Goal: Transaction & Acquisition: Purchase product/service

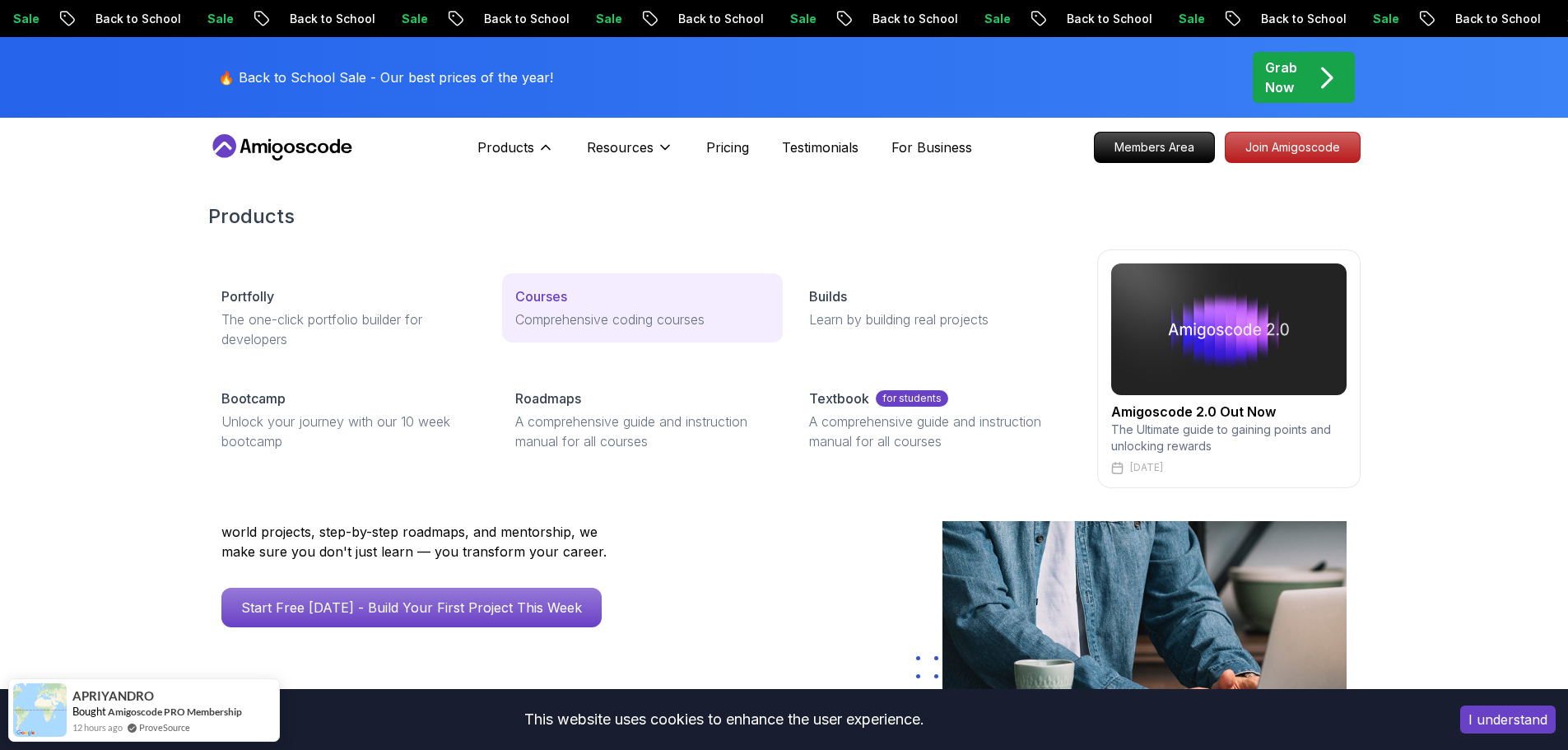
click at [550, 300] on p "Courses" at bounding box center [541, 296] width 51 height 20
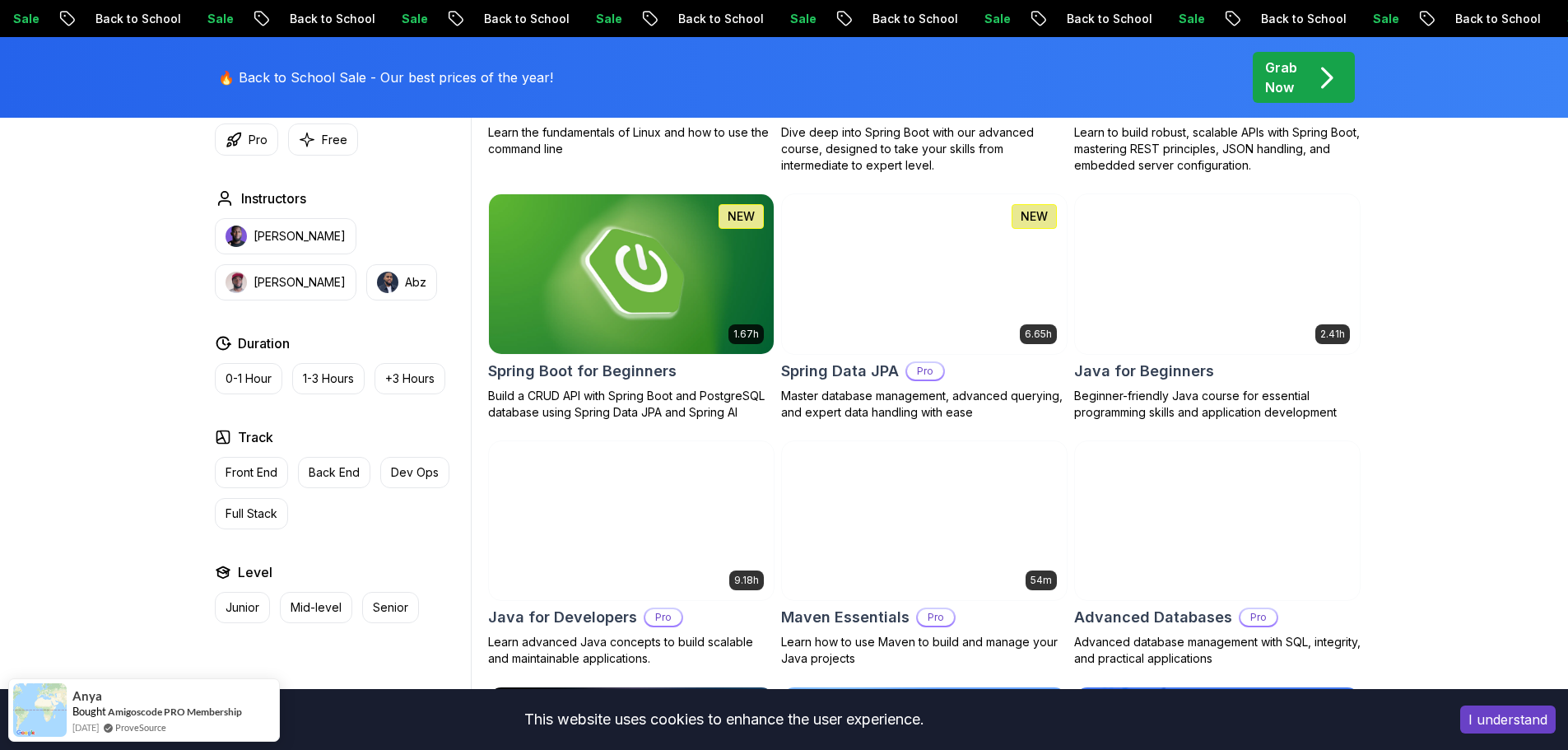
scroll to position [659, 0]
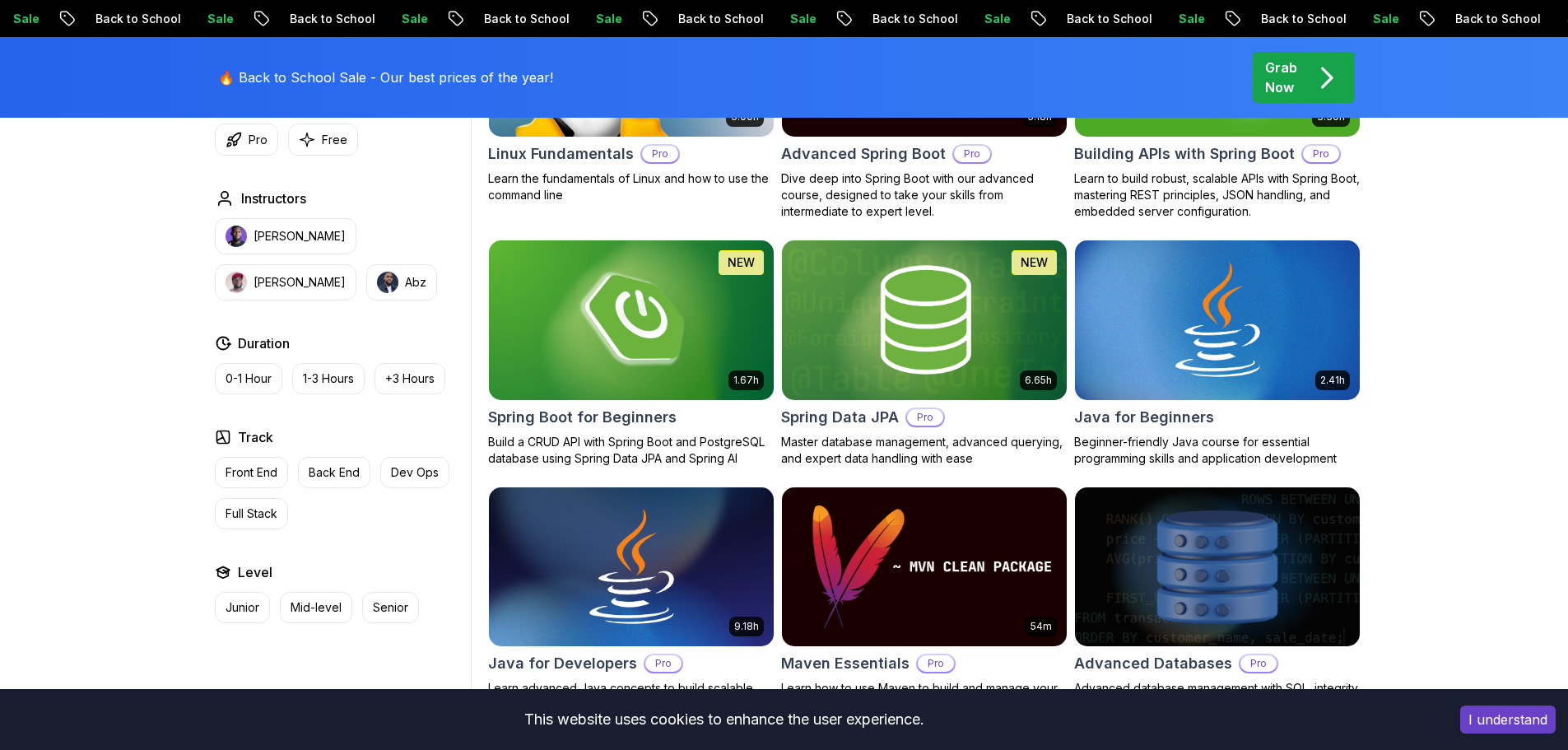
click at [1211, 545] on img at bounding box center [1217, 566] width 298 height 167
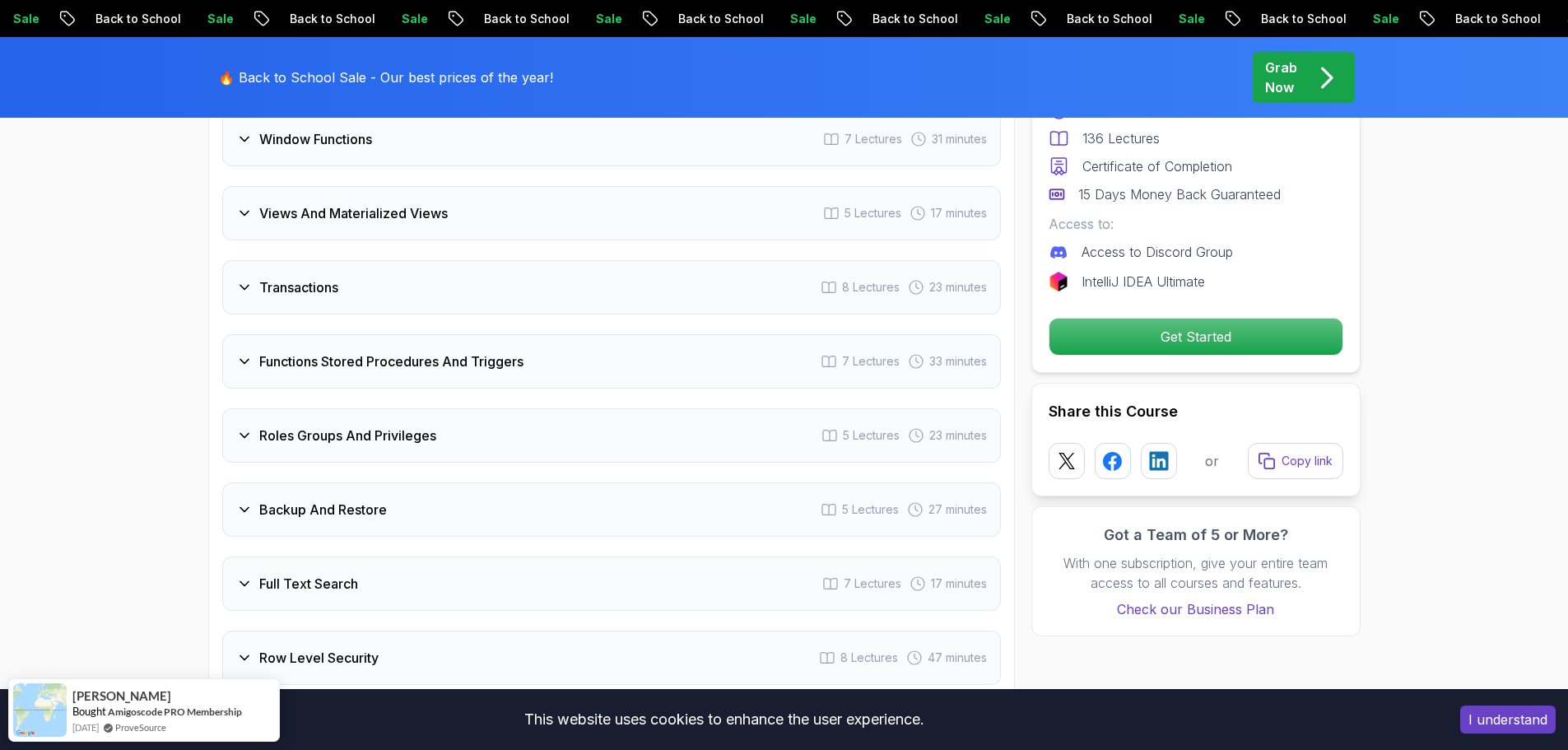
scroll to position [3706, 0]
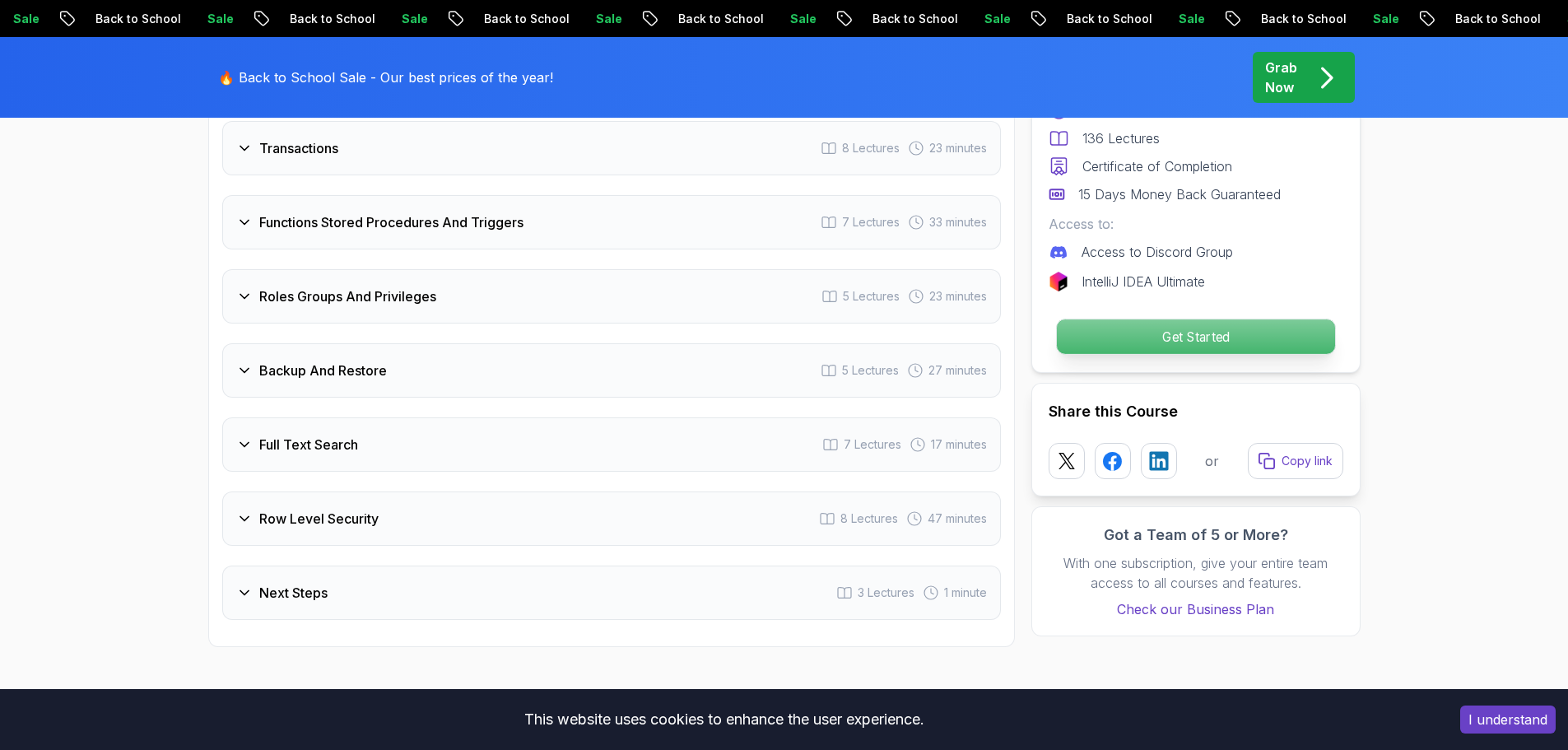
click at [1077, 349] on p "Get Started" at bounding box center [1196, 336] width 279 height 35
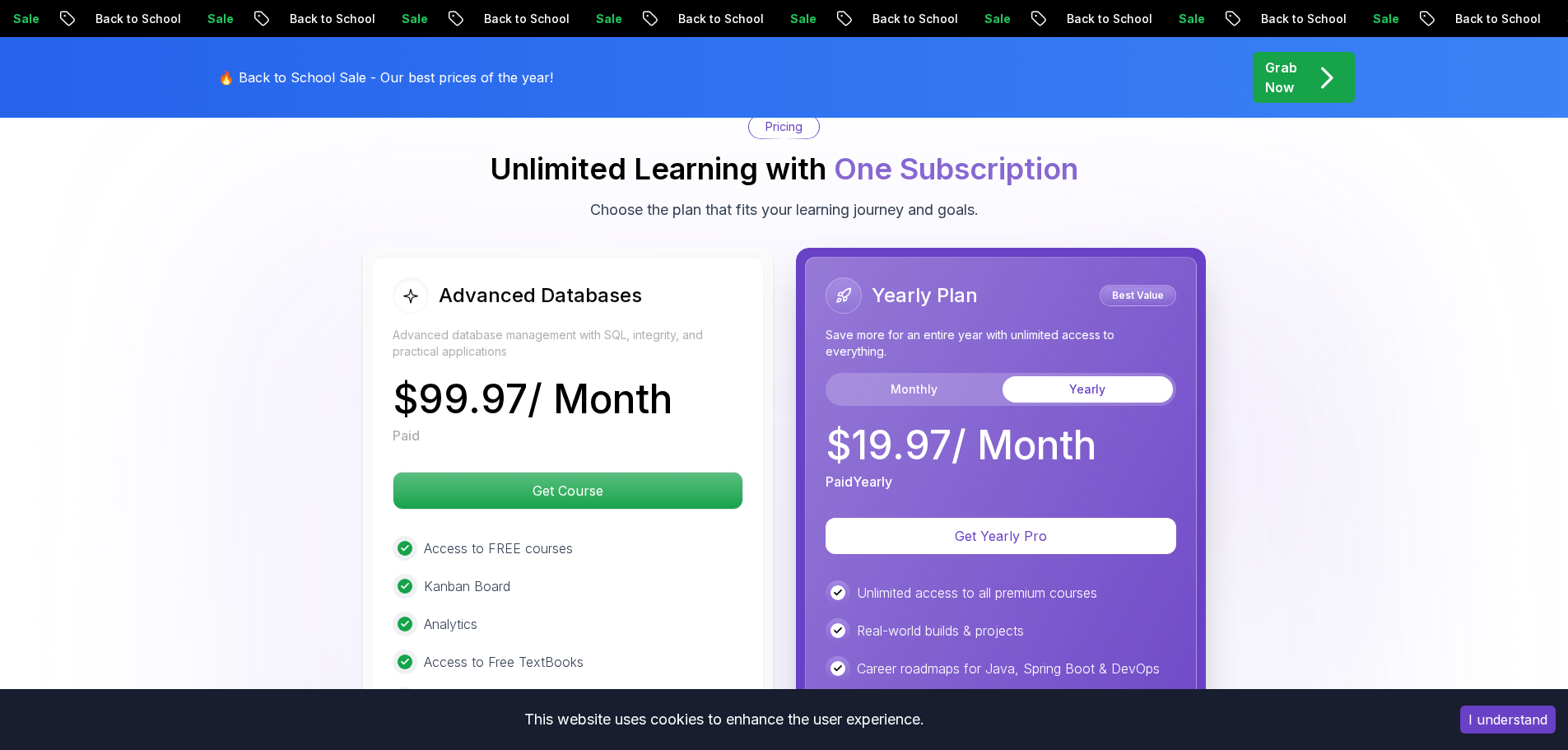
scroll to position [4458, 0]
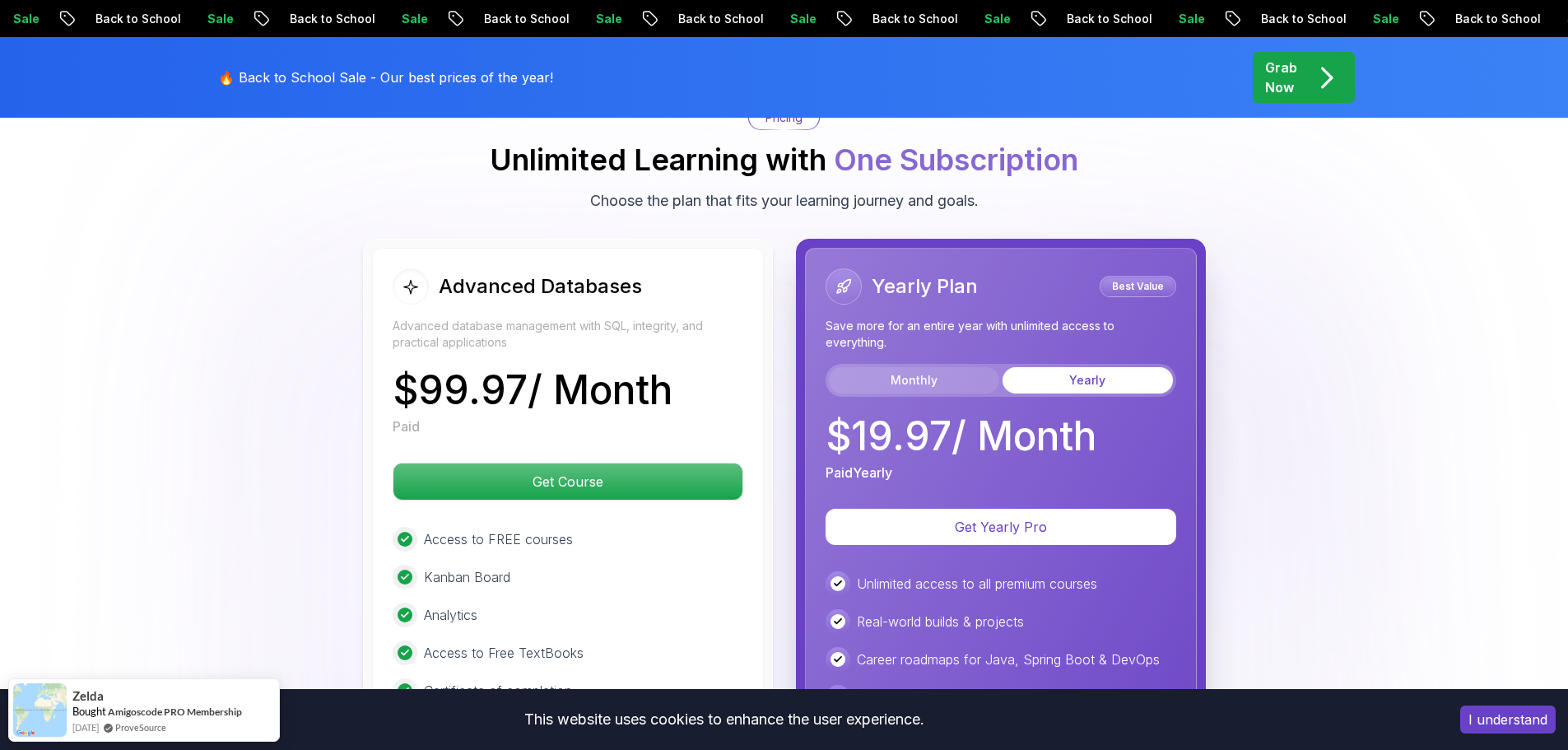
click at [916, 376] on button "Monthly" at bounding box center [914, 380] width 170 height 27
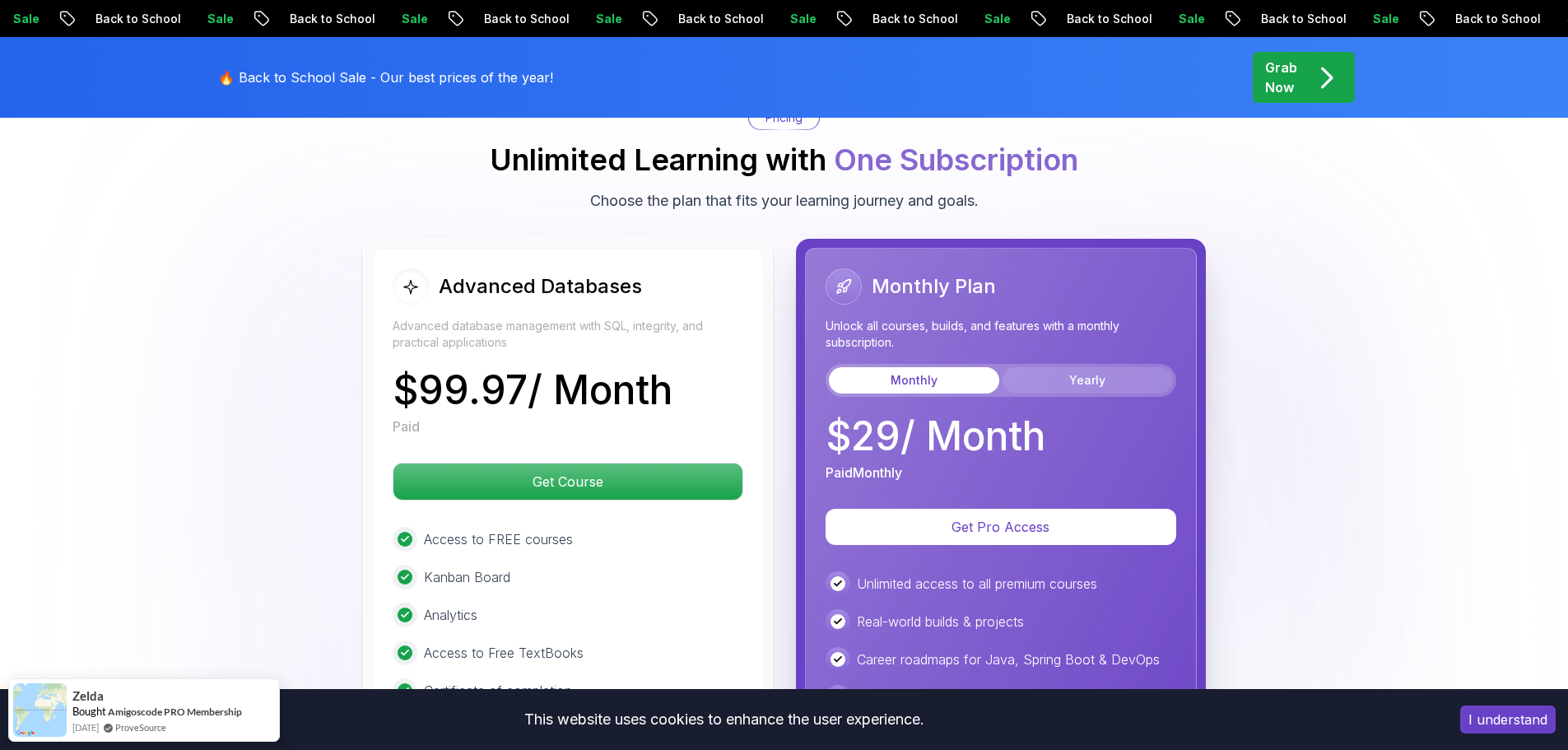
click at [1104, 385] on button "Yearly" at bounding box center [1088, 380] width 170 height 27
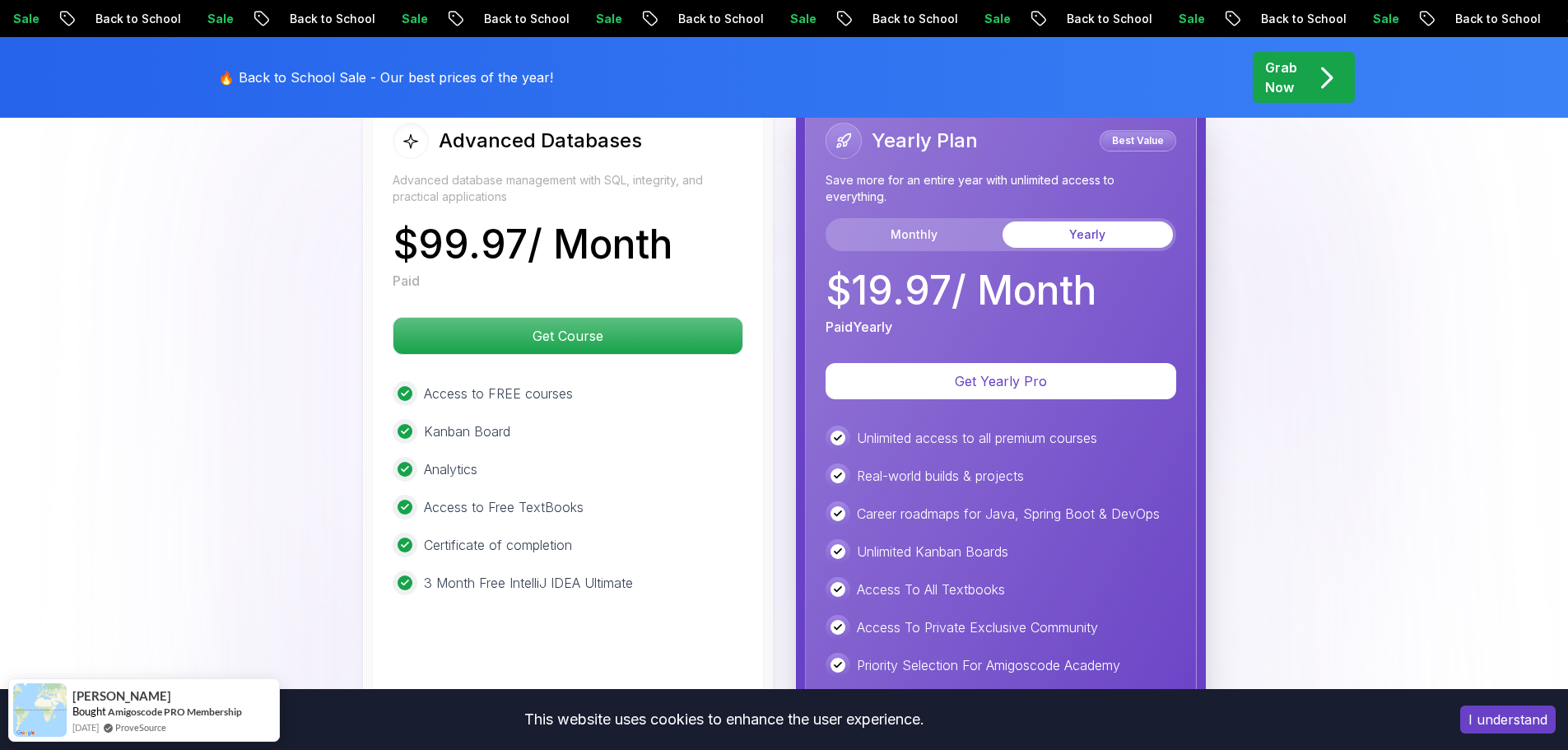
scroll to position [4541, 0]
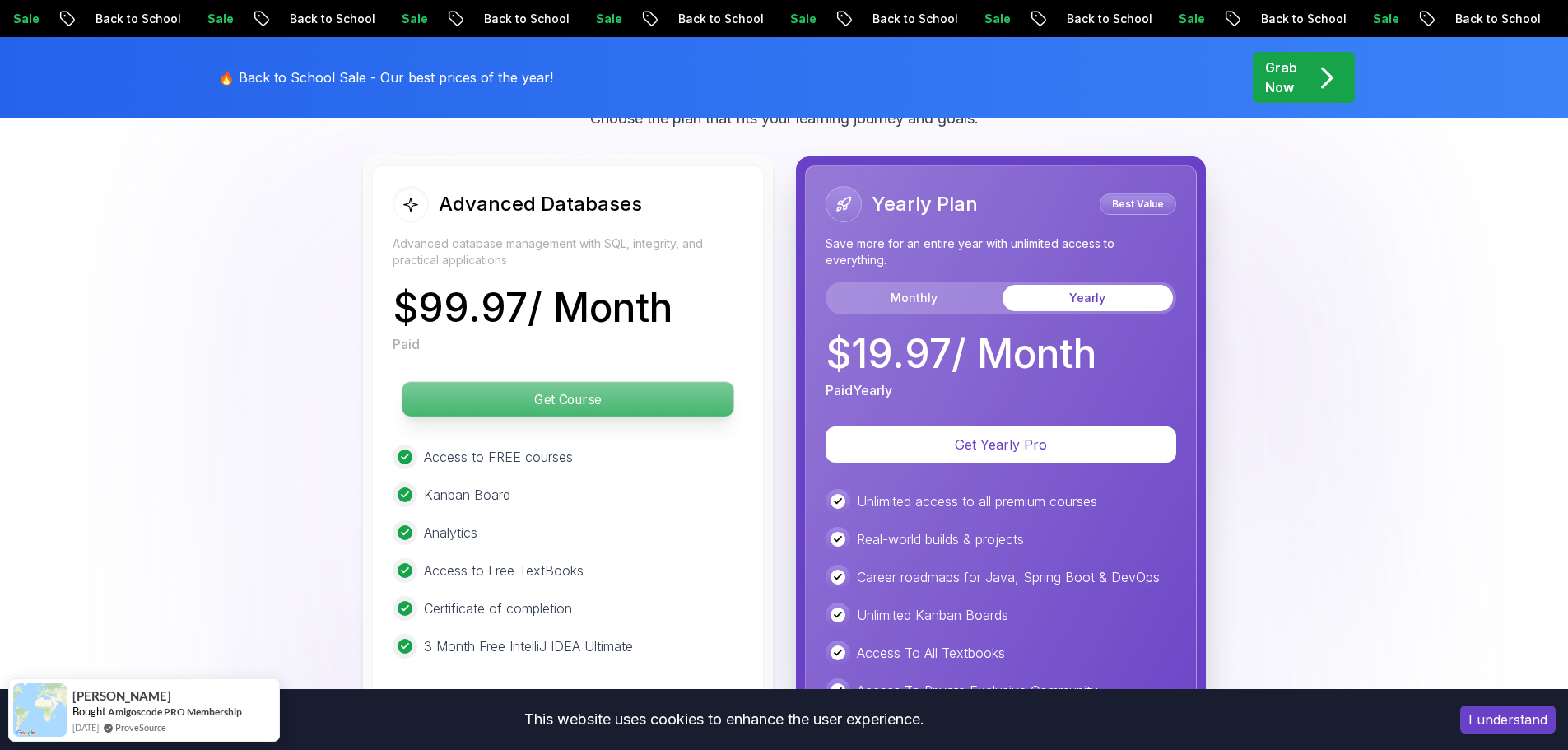
click at [553, 408] on p "Get Course" at bounding box center [568, 399] width 332 height 35
